Goal: Task Accomplishment & Management: Manage account settings

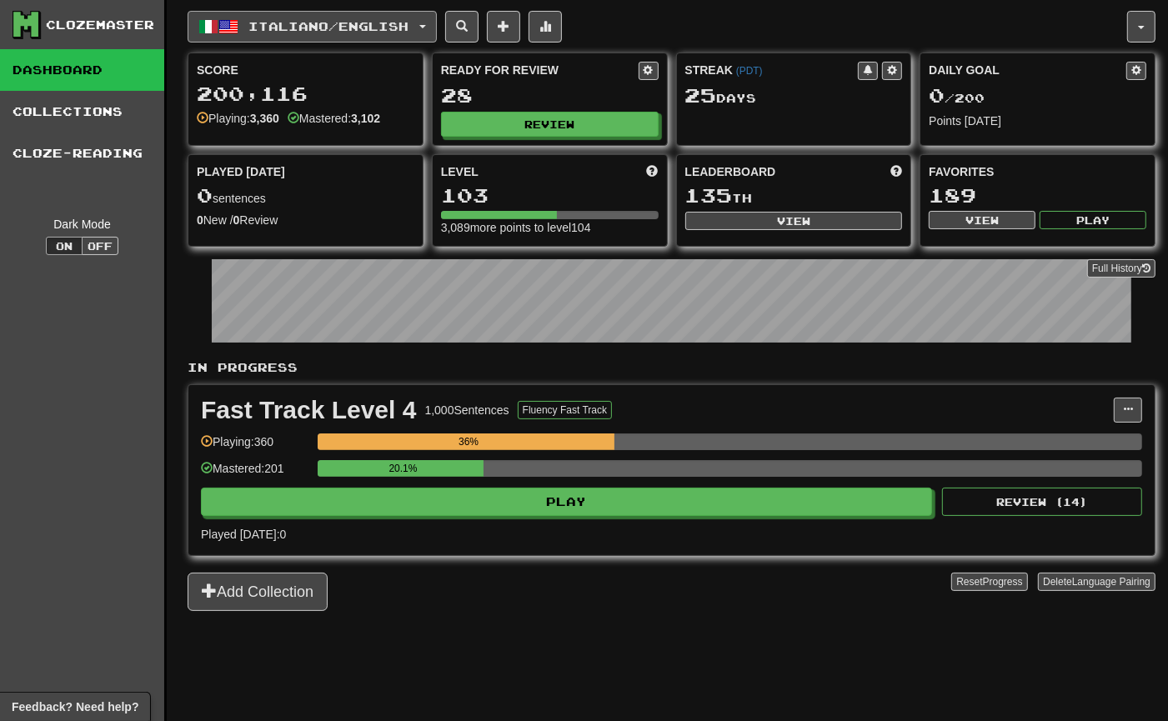
click at [404, 23] on span "Italiano / English" at bounding box center [329, 26] width 160 height 14
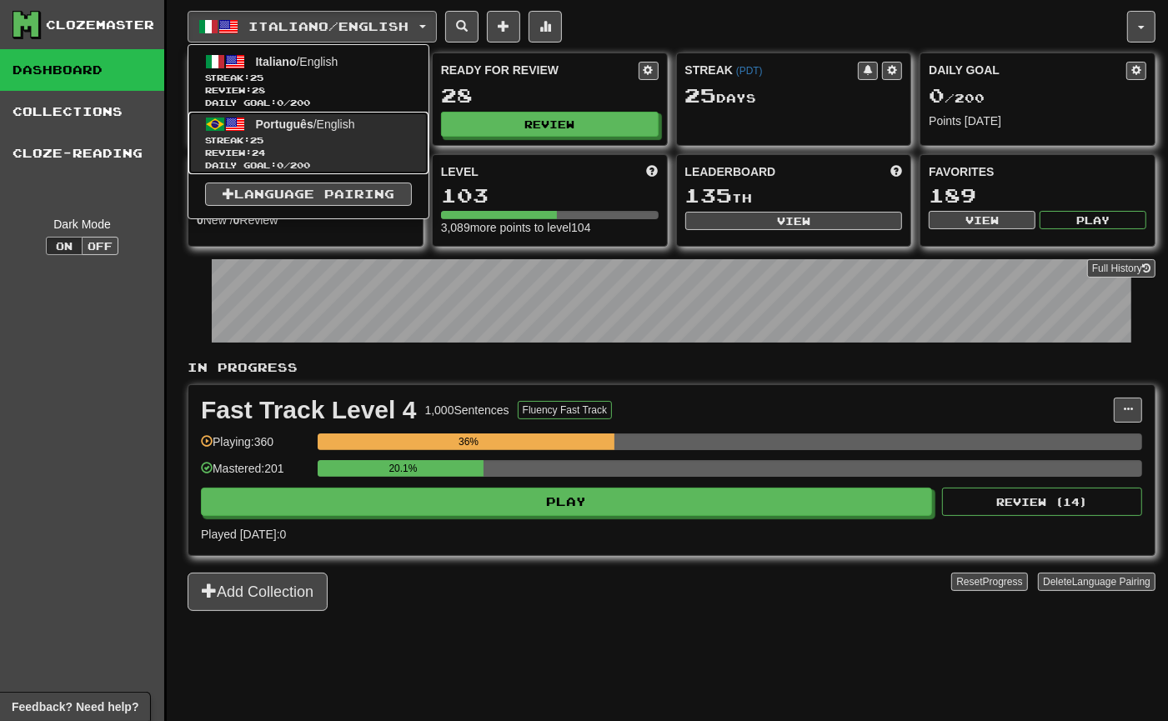
click at [344, 129] on span "Português / English" at bounding box center [305, 124] width 99 height 13
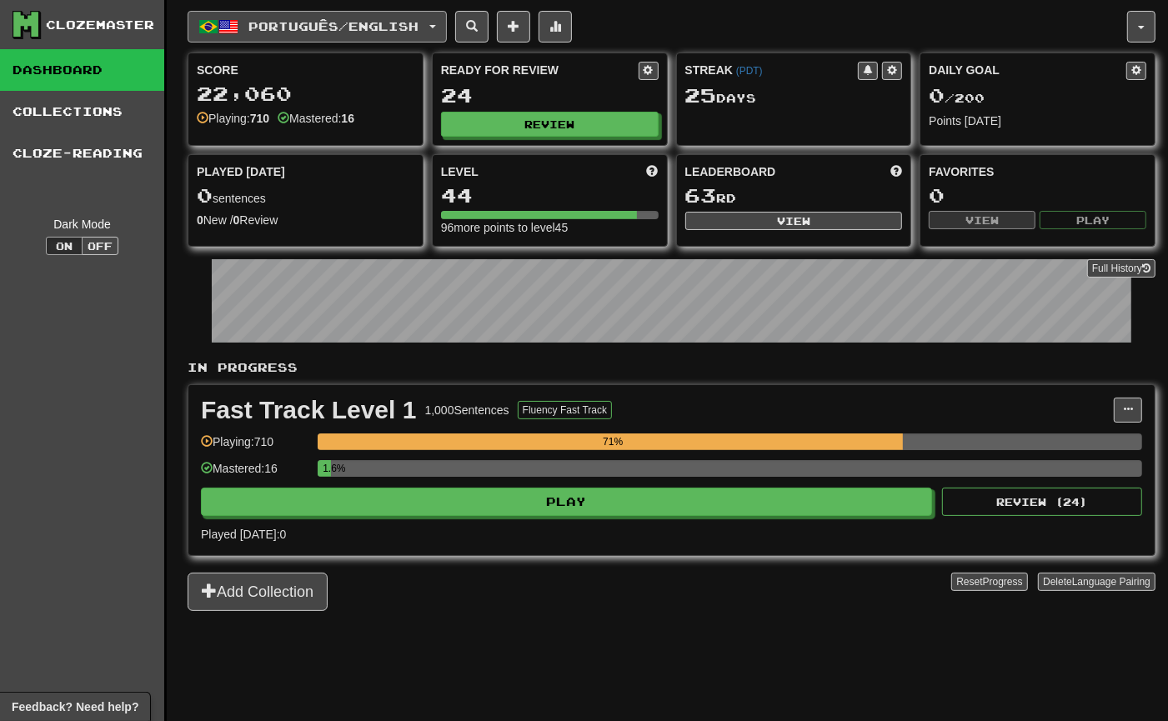
click at [399, 25] on span "Português / English" at bounding box center [334, 26] width 170 height 14
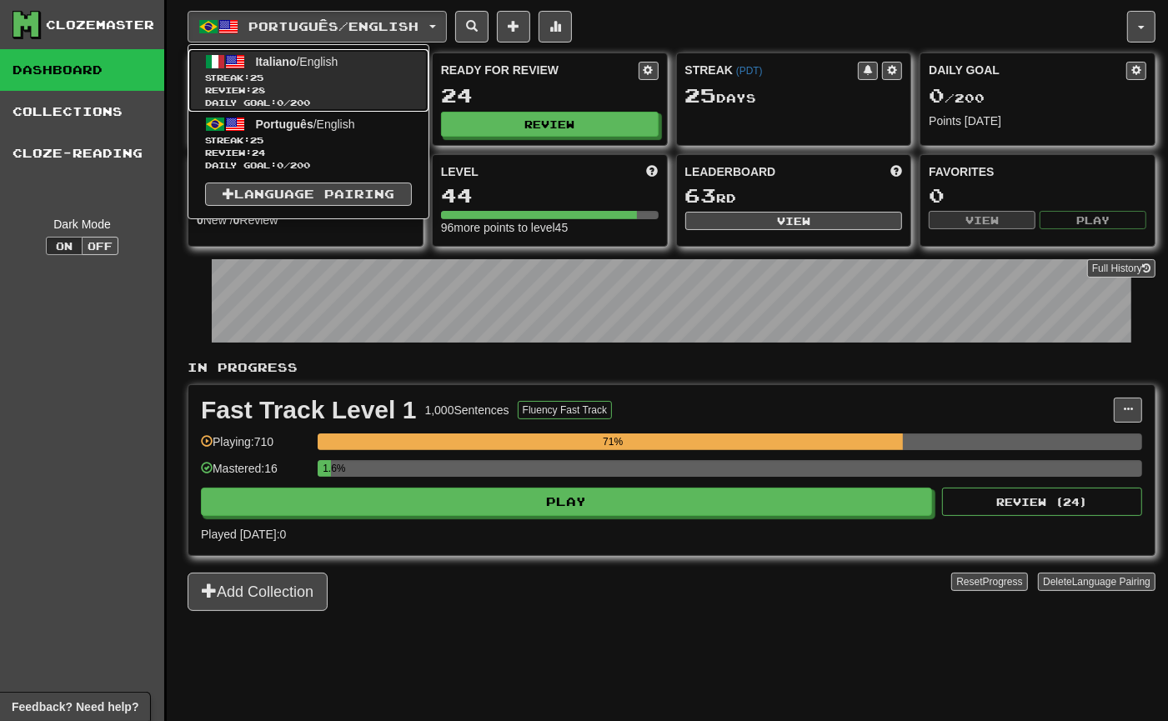
click at [359, 79] on span "Streak: 25" at bounding box center [308, 78] width 207 height 13
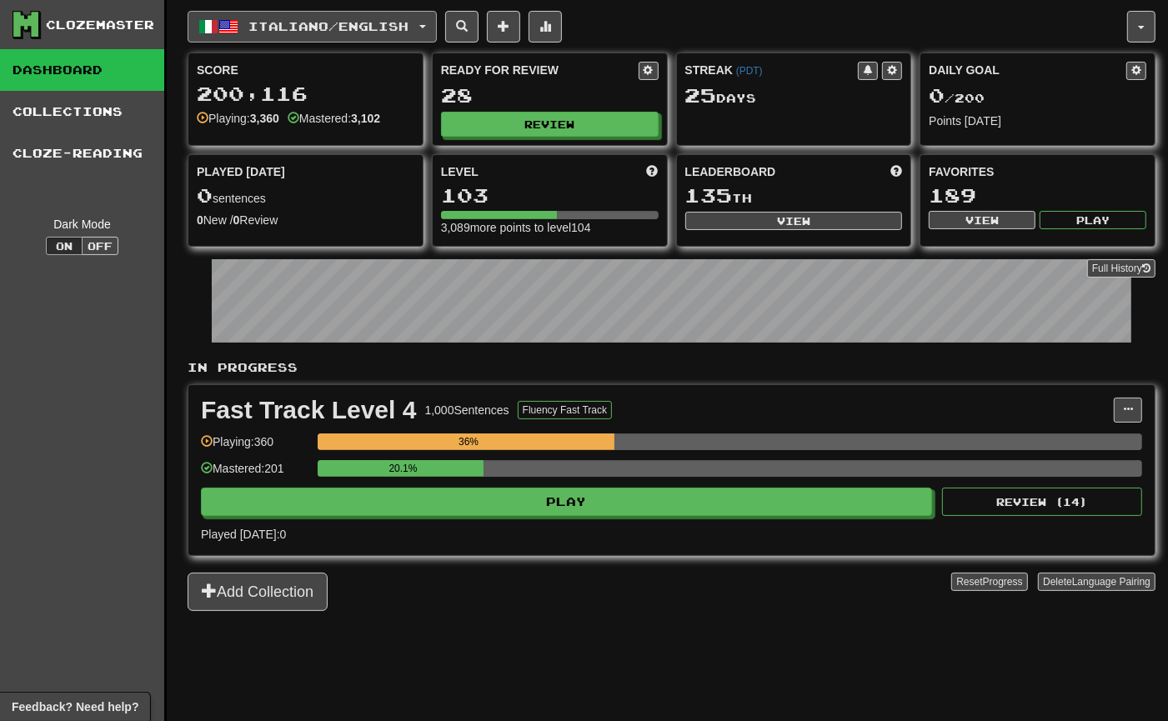
click at [353, 30] on span "Italiano / English" at bounding box center [329, 26] width 160 height 14
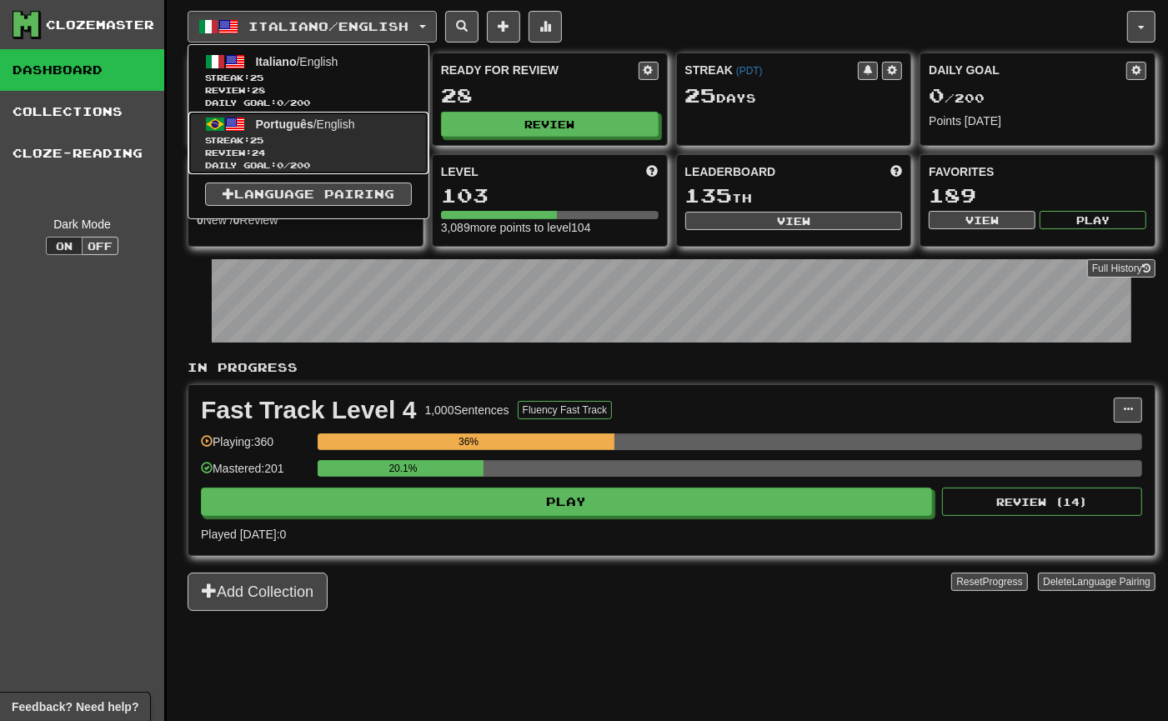
click at [335, 129] on span "Português / English" at bounding box center [305, 124] width 99 height 13
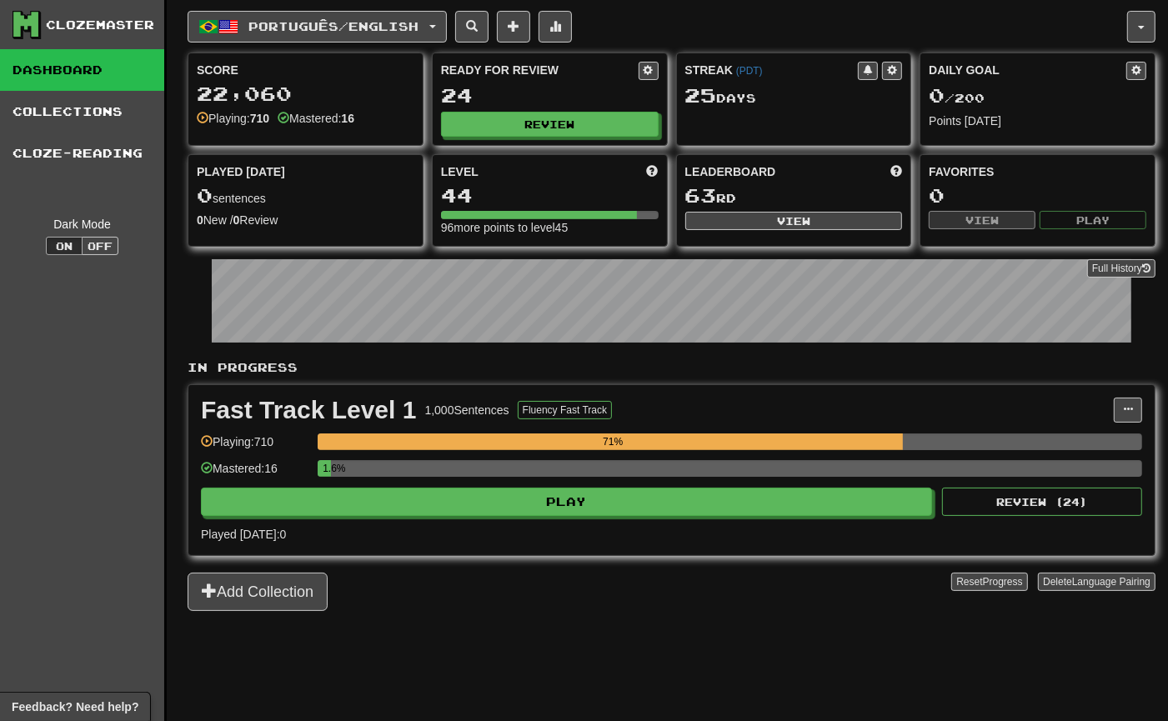
click at [702, 17] on div "Português / English Italiano / English Streak: 25 Review: 28 Daily Goal: 0 / 20…" at bounding box center [658, 27] width 940 height 32
click at [447, 14] on button "Português / English" at bounding box center [317, 27] width 259 height 32
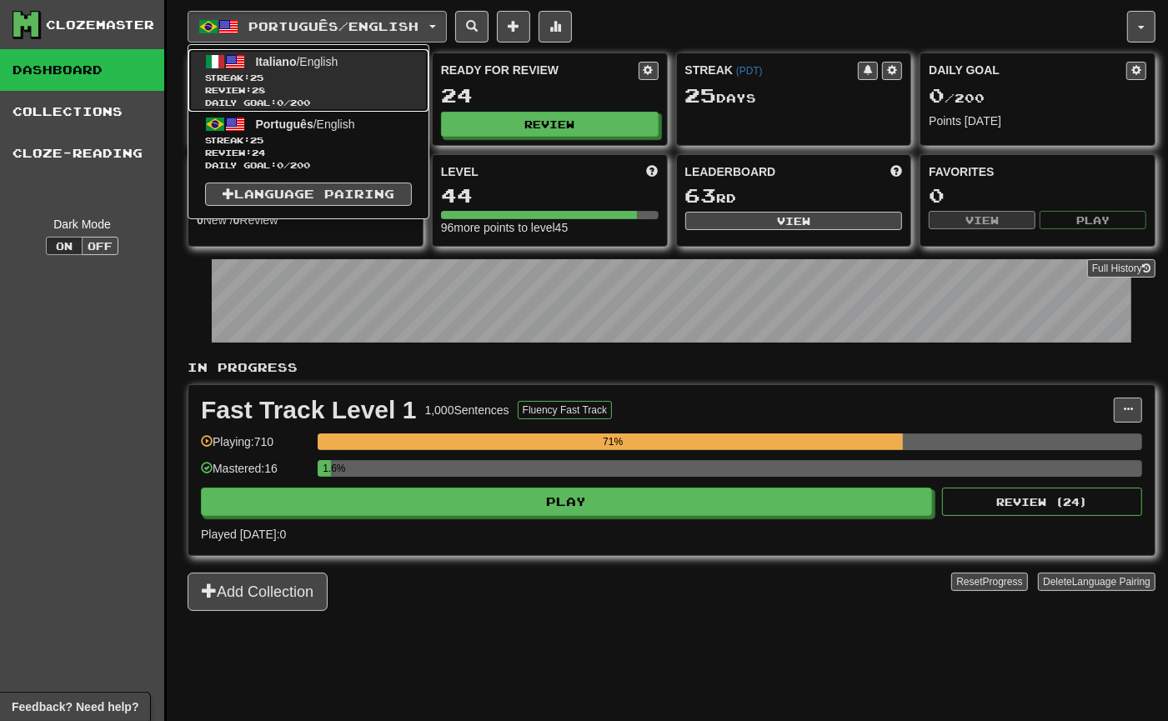
click at [384, 55] on link "Italiano / English Streak: 25 Review: 28 Daily Goal: 0 / 200" at bounding box center [308, 80] width 240 height 63
